Goal: Check status

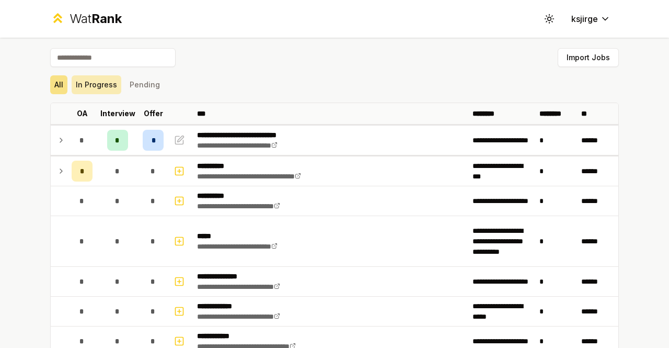
click at [88, 81] on button "In Progress" at bounding box center [97, 84] width 50 height 19
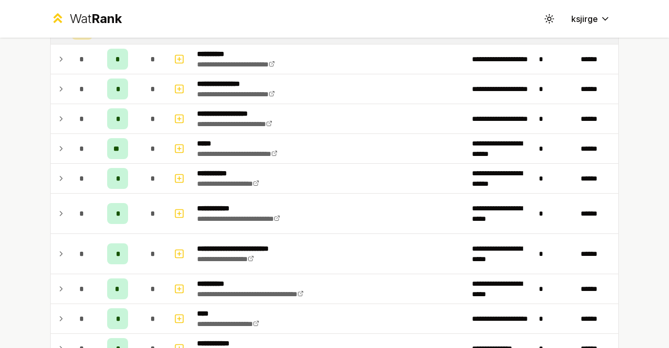
scroll to position [142, 0]
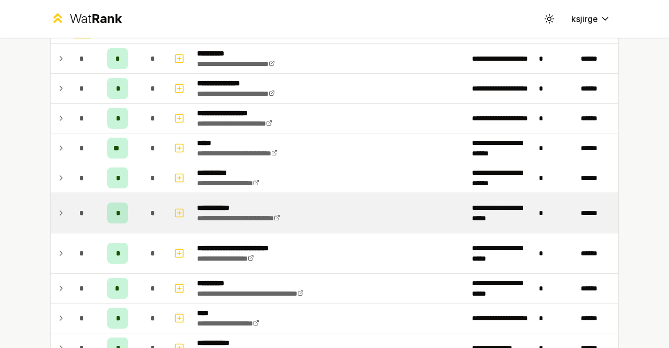
click at [58, 209] on icon at bounding box center [61, 213] width 8 height 13
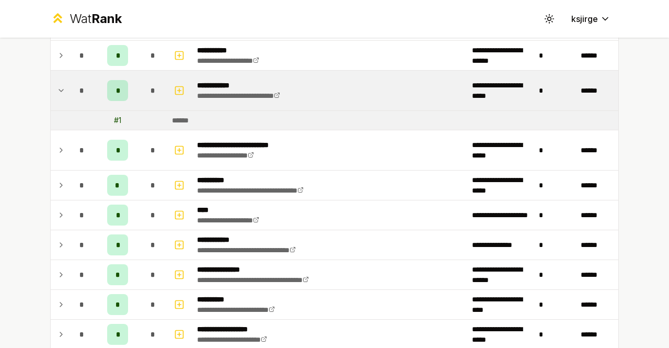
scroll to position [264, 0]
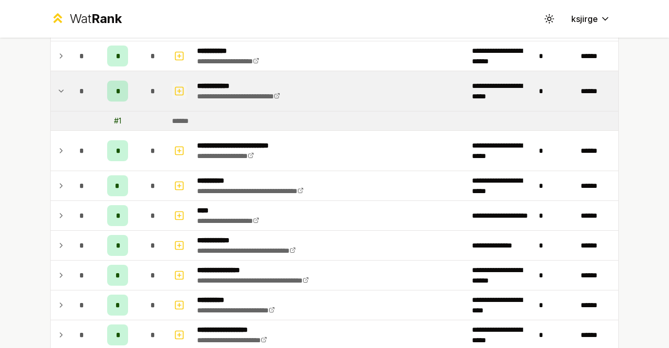
click at [179, 89] on rect "button" at bounding box center [180, 91] width 8 height 8
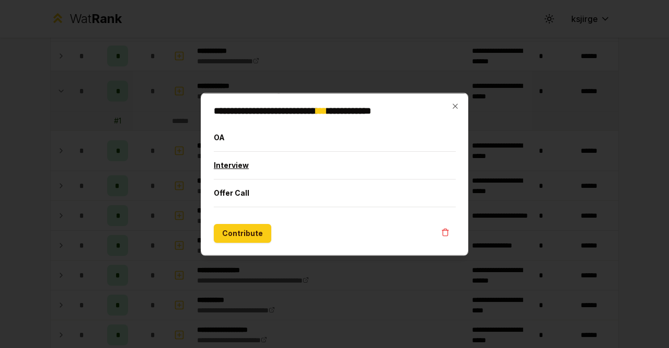
click at [236, 168] on button "Interview" at bounding box center [335, 164] width 242 height 27
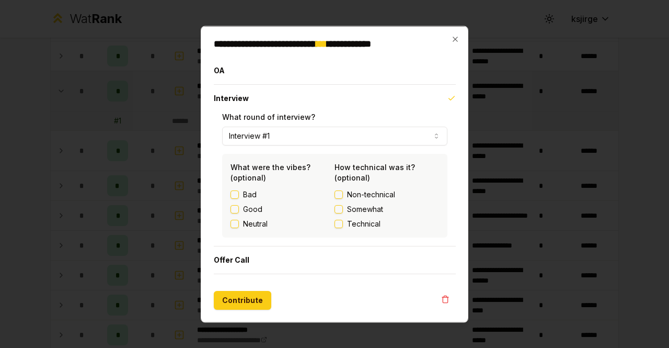
click at [458, 43] on div "**********" at bounding box center [335, 174] width 268 height 296
click at [457, 38] on icon "button" at bounding box center [455, 39] width 8 height 8
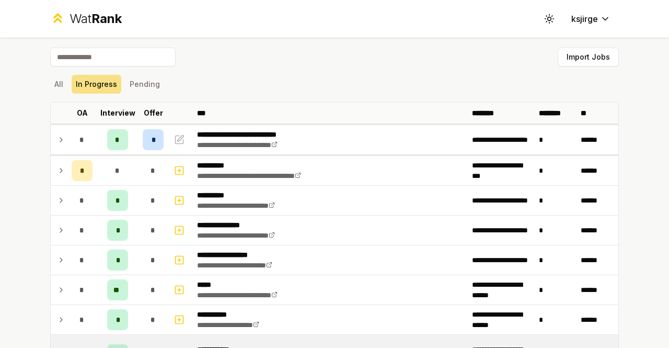
scroll to position [0, 0]
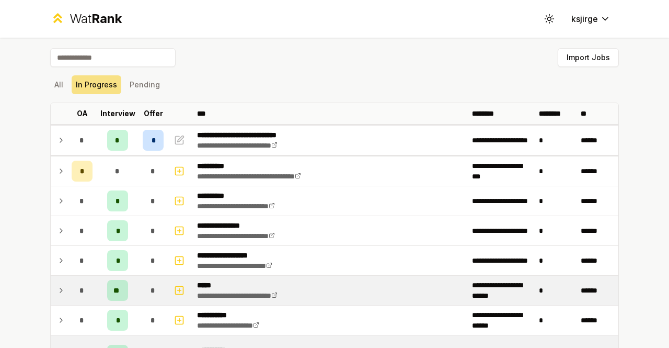
click at [60, 289] on icon at bounding box center [61, 290] width 2 height 4
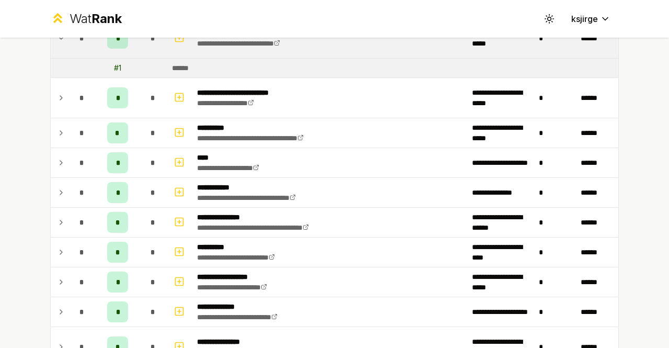
scroll to position [687, 0]
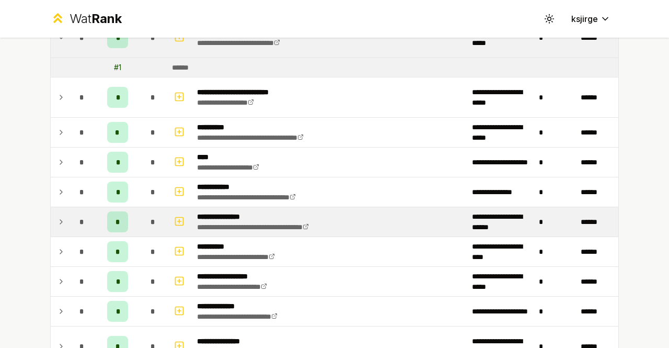
click at [62, 215] on td at bounding box center [59, 221] width 17 height 29
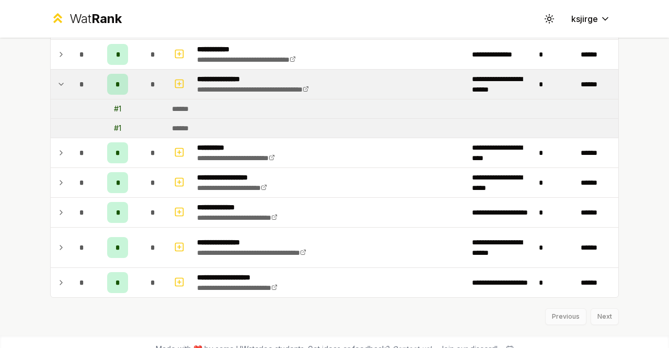
scroll to position [825, 0]
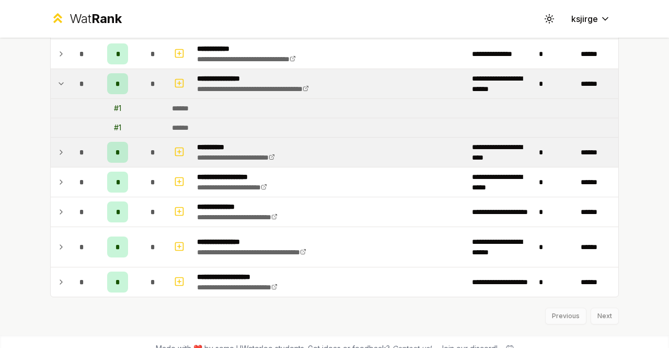
click at [57, 146] on icon at bounding box center [61, 152] width 8 height 13
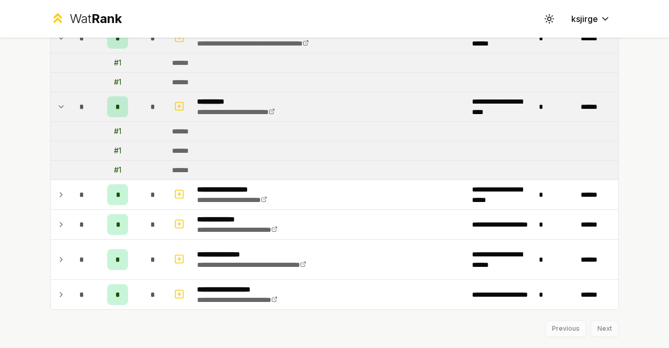
scroll to position [888, 0]
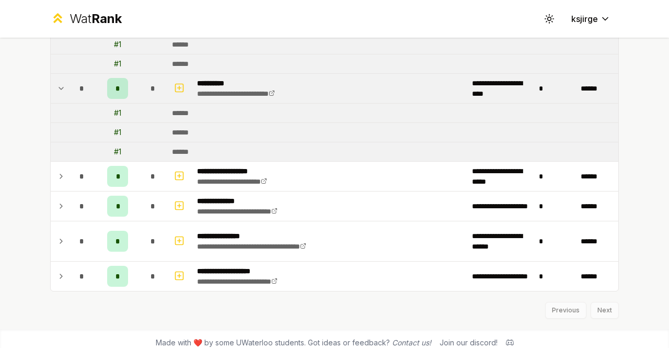
click at [601, 303] on div "Previous Next" at bounding box center [334, 304] width 569 height 27
drag, startPoint x: 601, startPoint y: 303, endPoint x: 566, endPoint y: 311, distance: 35.5
click at [417, 300] on div "Previous Next" at bounding box center [334, 304] width 569 height 27
click at [506, 338] on icon at bounding box center [510, 342] width 8 height 8
